Goal: Navigation & Orientation: Find specific page/section

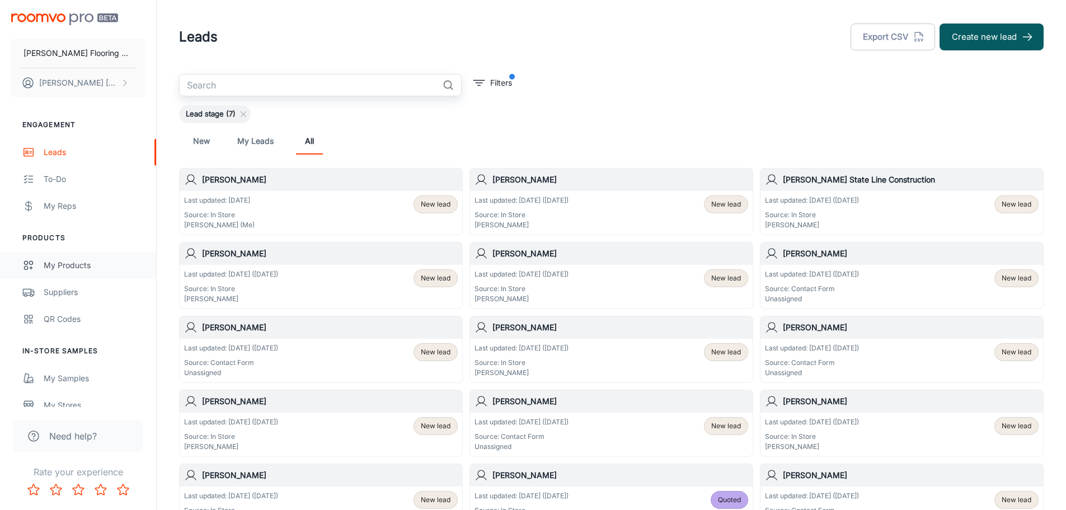
click at [67, 264] on div "My Products" at bounding box center [94, 265] width 101 height 12
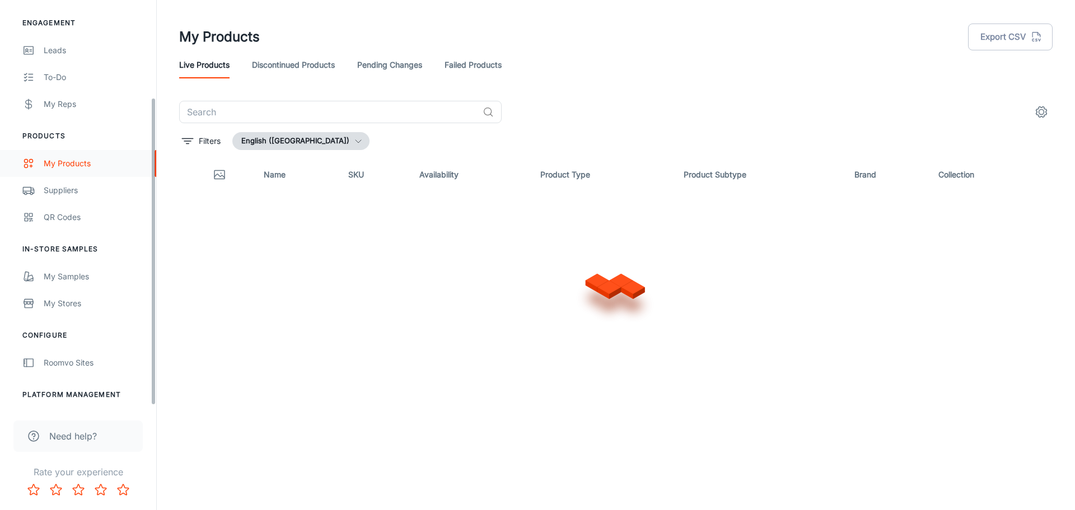
scroll to position [130, 0]
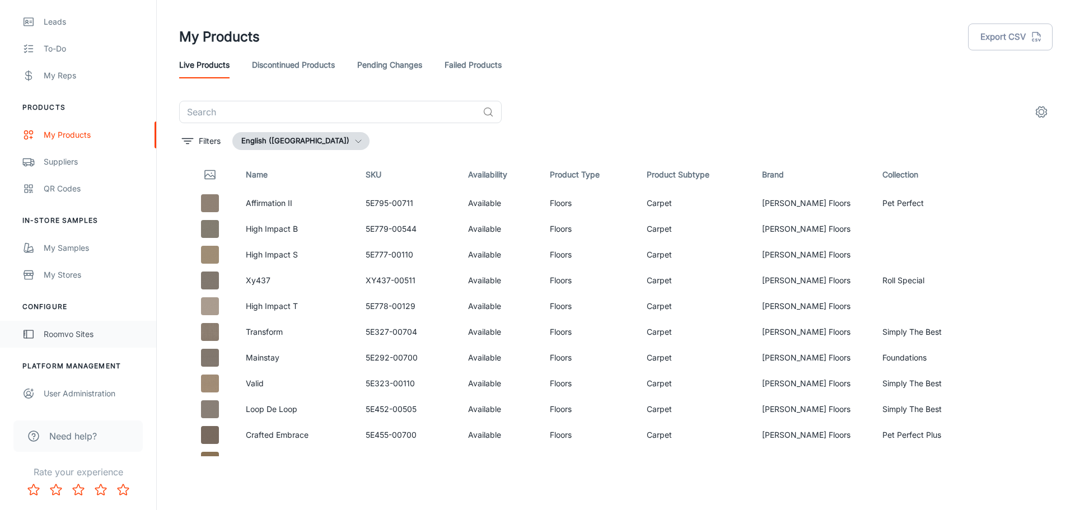
click at [69, 335] on div "Roomvo Sites" at bounding box center [94, 334] width 101 height 12
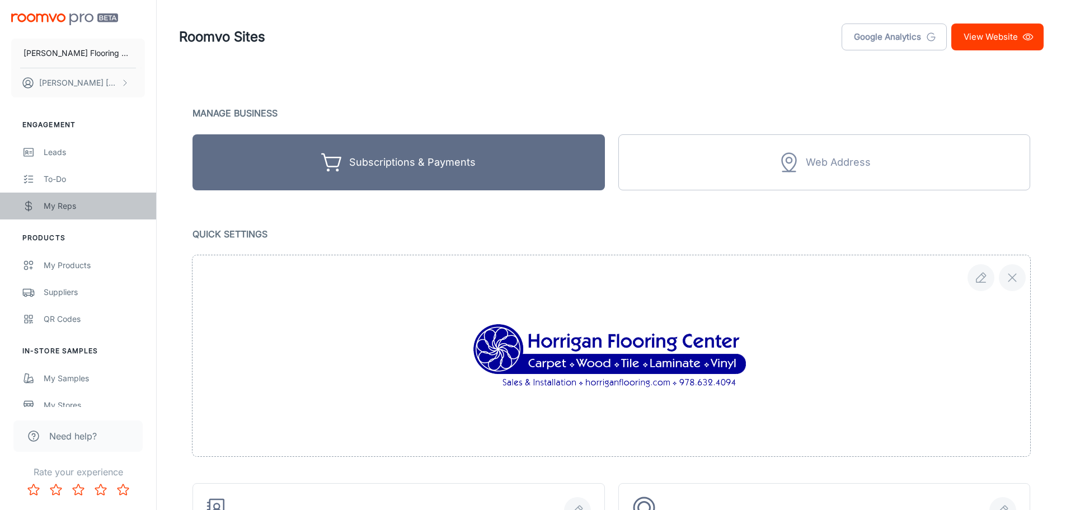
click at [52, 204] on div "My Reps" at bounding box center [94, 206] width 101 height 12
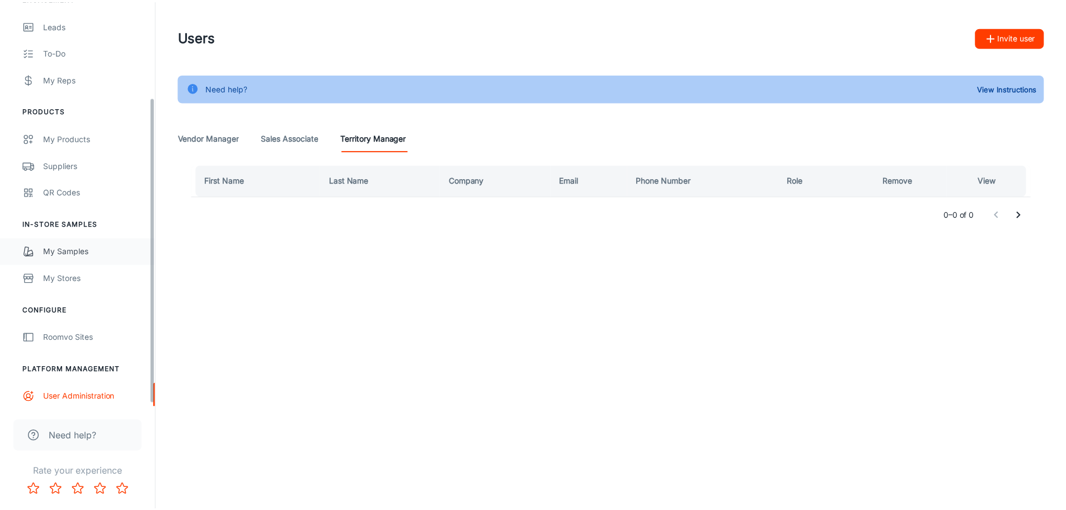
scroll to position [130, 0]
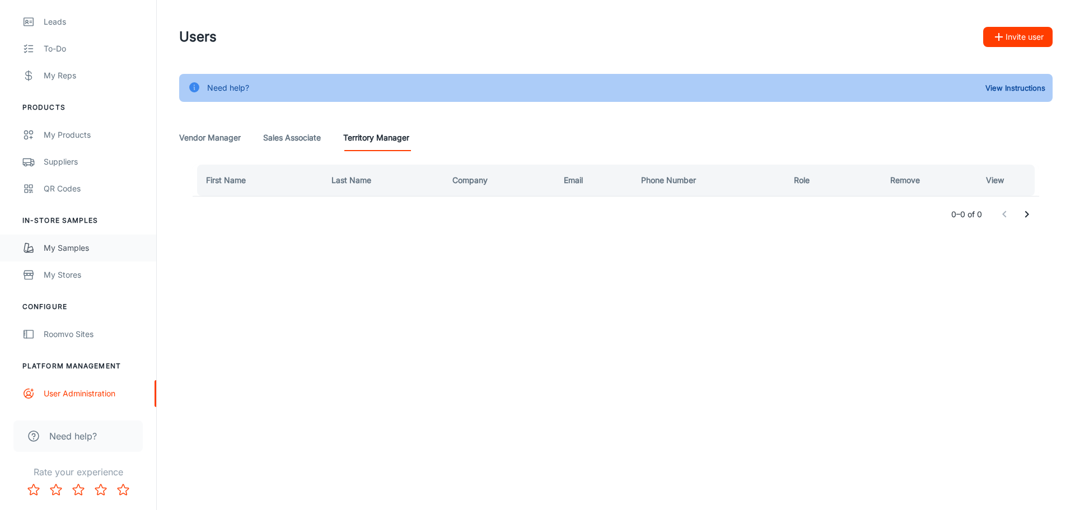
click at [72, 247] on div "My Samples" at bounding box center [94, 248] width 101 height 12
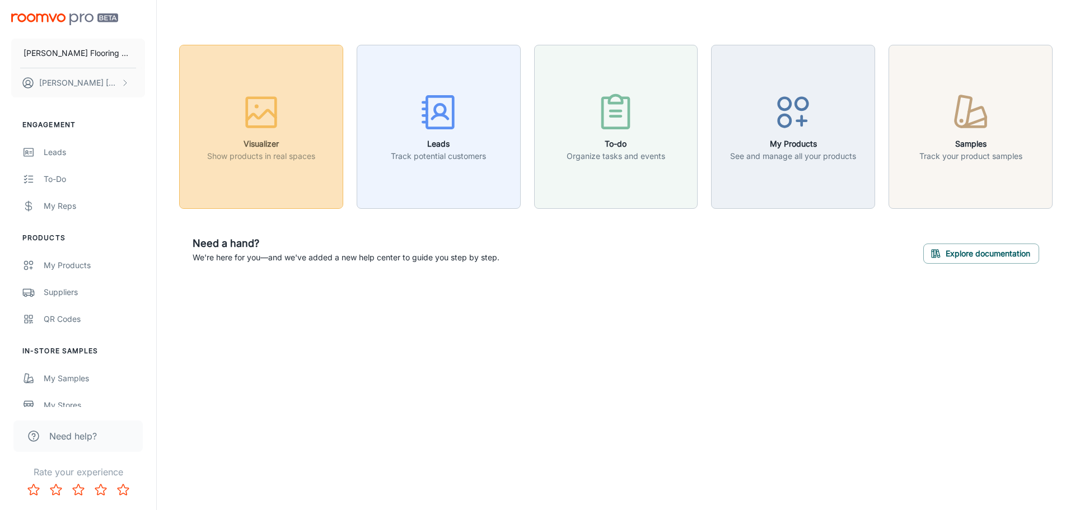
click at [276, 141] on h6 "Visualizer" at bounding box center [261, 144] width 108 height 12
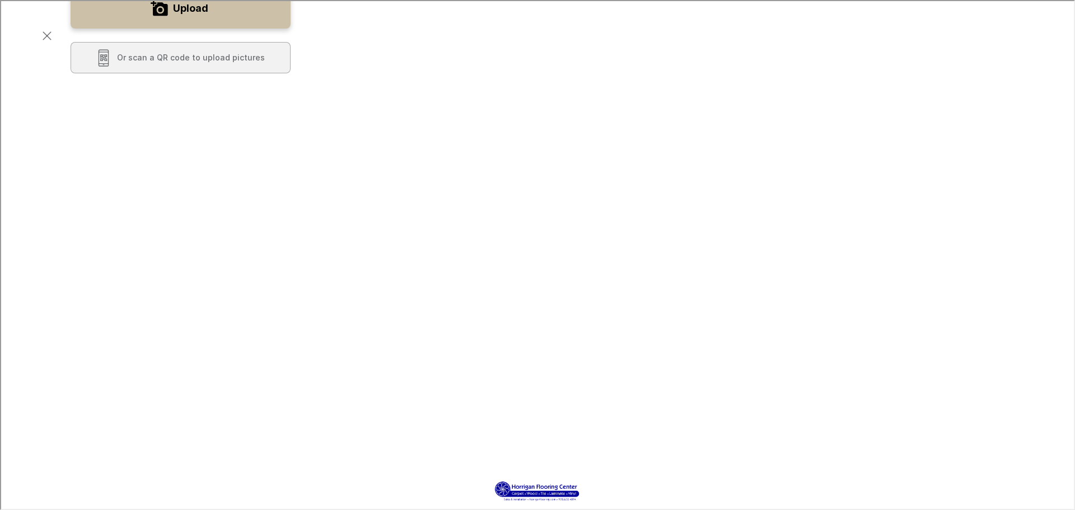
scroll to position [280, 0]
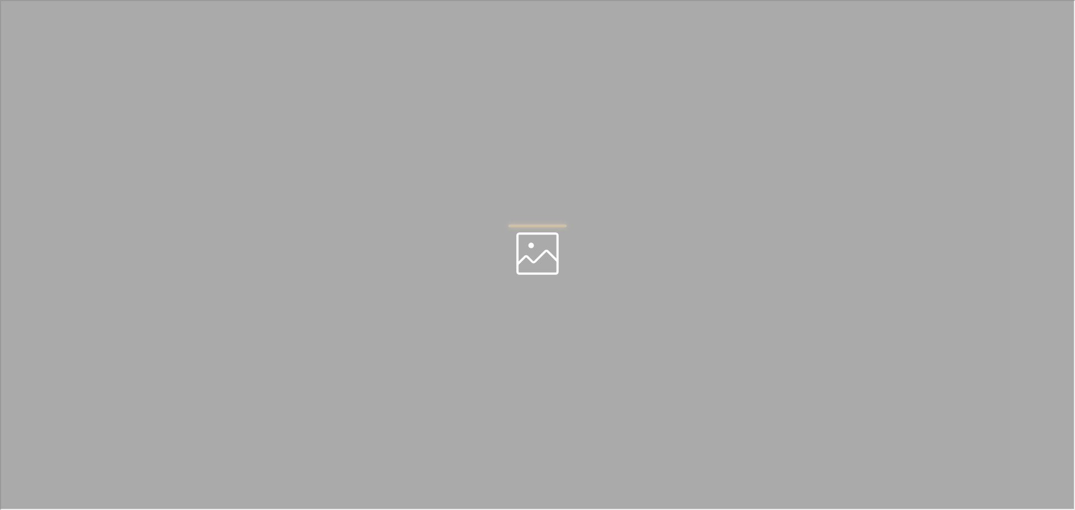
scroll to position [0, 0]
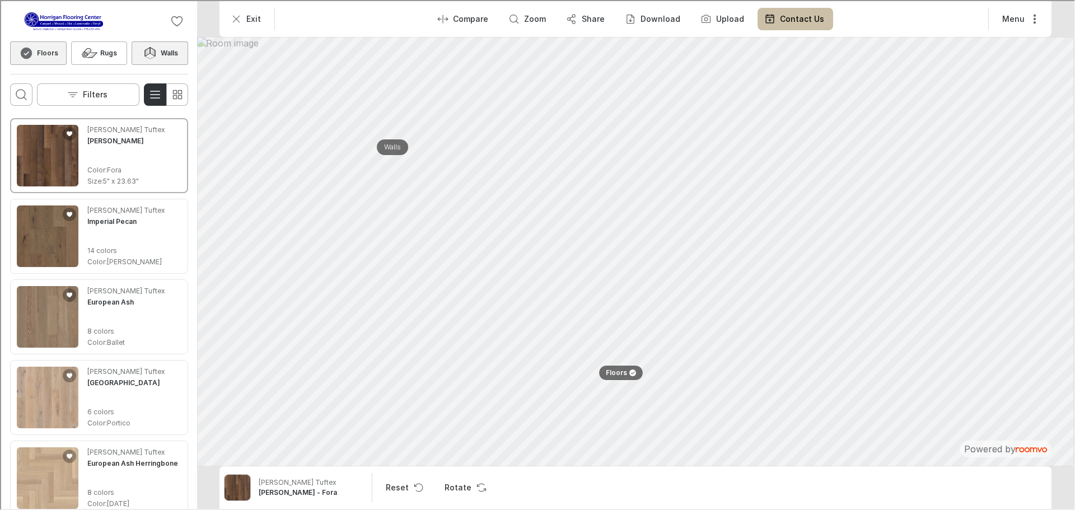
click at [158, 45] on button "Walls" at bounding box center [158, 52] width 57 height 24
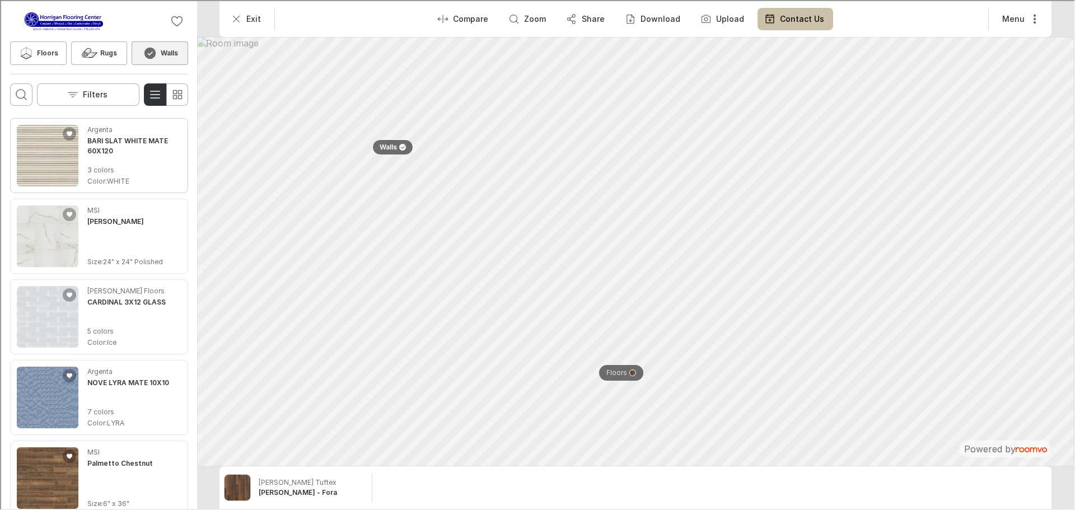
click at [69, 162] on img "See BARI SLAT WHITE MATE 60X120 in the room" at bounding box center [47, 155] width 62 height 62
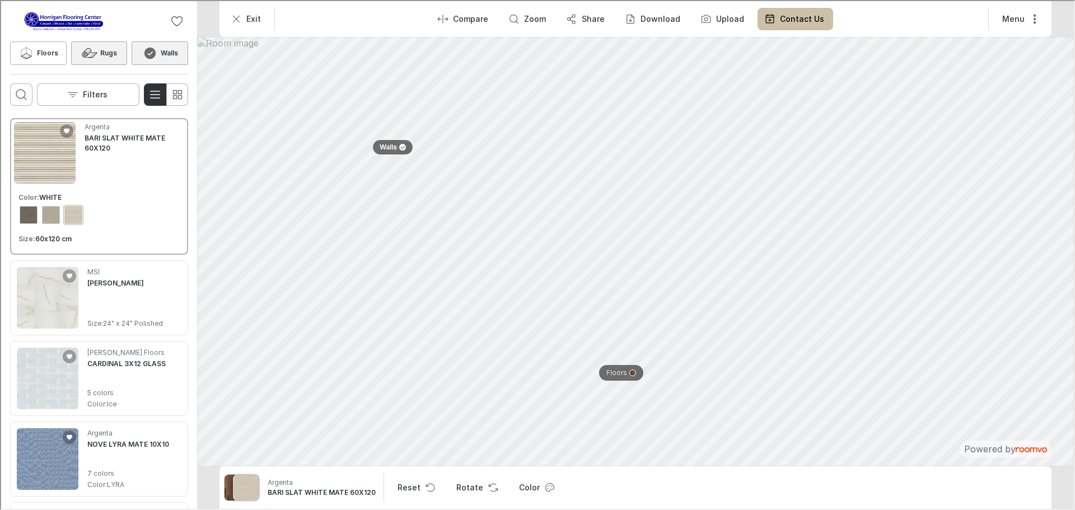
click at [82, 52] on icon at bounding box center [88, 51] width 17 height 13
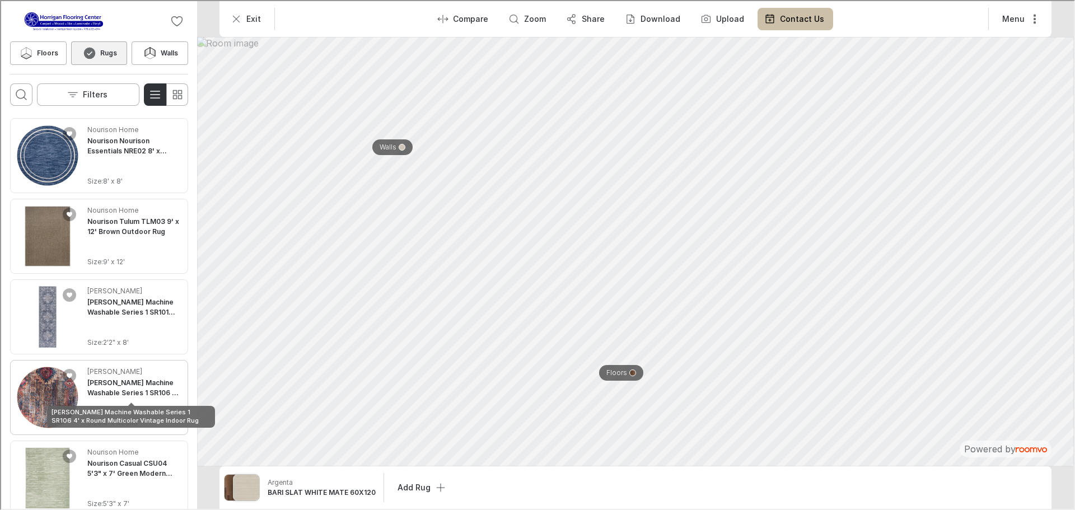
click at [122, 393] on h4 "Nicole Curtis Machine Washable Series 1 SR106 4' x Round Multicolor Vintage Ind…" at bounding box center [133, 387] width 94 height 20
